Goal: Transaction & Acquisition: Purchase product/service

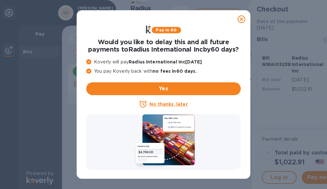
click at [172, 106] on u "No thanks, later" at bounding box center [169, 103] width 38 height 5
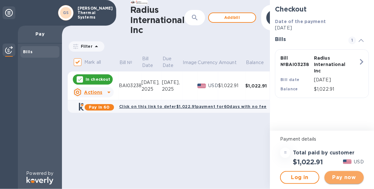
click at [327, 175] on span "Pay now" at bounding box center [344, 177] width 29 height 8
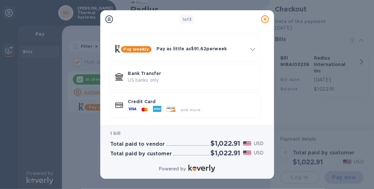
scroll to position [51, 0]
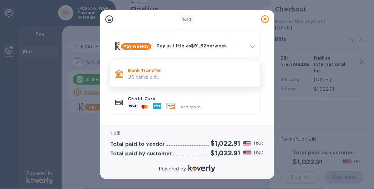
click at [135, 79] on p "US banks only." at bounding box center [191, 77] width 127 height 7
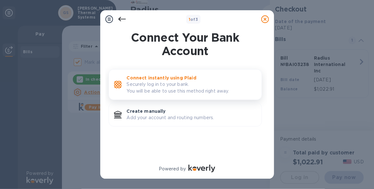
scroll to position [0, 0]
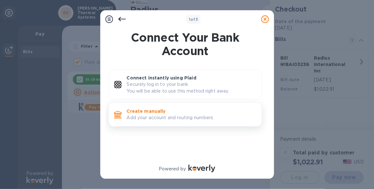
click at [139, 116] on p "Add your account and routing numbers." at bounding box center [192, 117] width 130 height 7
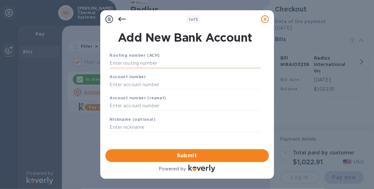
click at [139, 61] on input "text" at bounding box center [185, 63] width 151 height 10
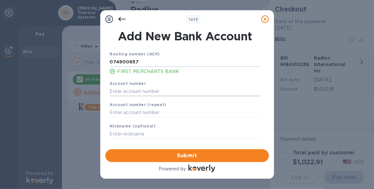
type input "074900657"
click at [139, 93] on input "text" at bounding box center [185, 91] width 151 height 10
type input "9001516954"
click at [152, 110] on input "text" at bounding box center [185, 113] width 151 height 10
type input "9001516954"
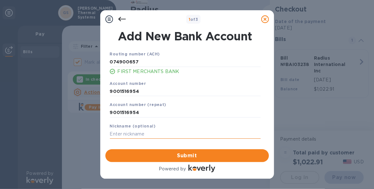
click at [160, 134] on input "text" at bounding box center [185, 134] width 151 height 10
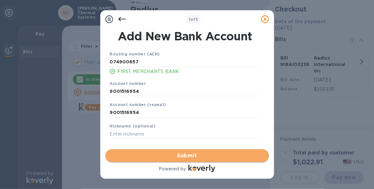
click at [209, 154] on span "Submit" at bounding box center [187, 156] width 153 height 8
